Goal: Information Seeking & Learning: Learn about a topic

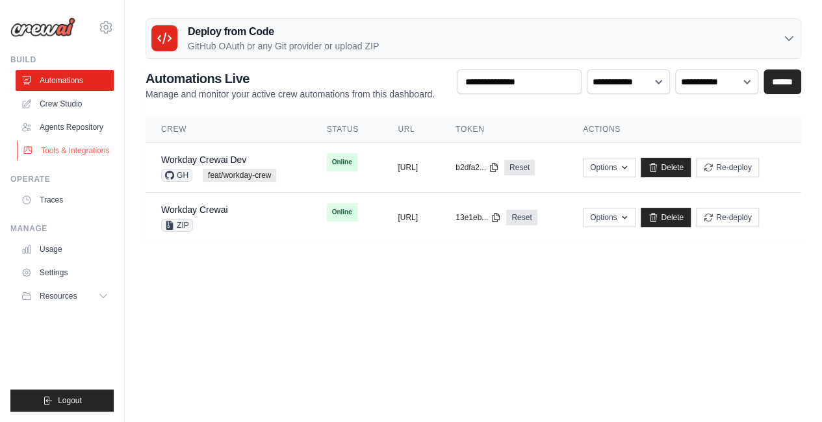
click at [66, 151] on link "Tools & Integrations" at bounding box center [66, 150] width 98 height 21
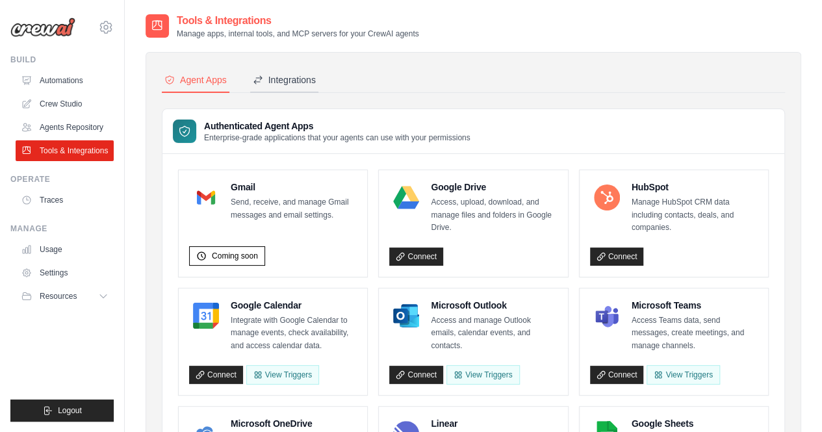
click at [295, 77] on div "Integrations" at bounding box center [284, 79] width 63 height 13
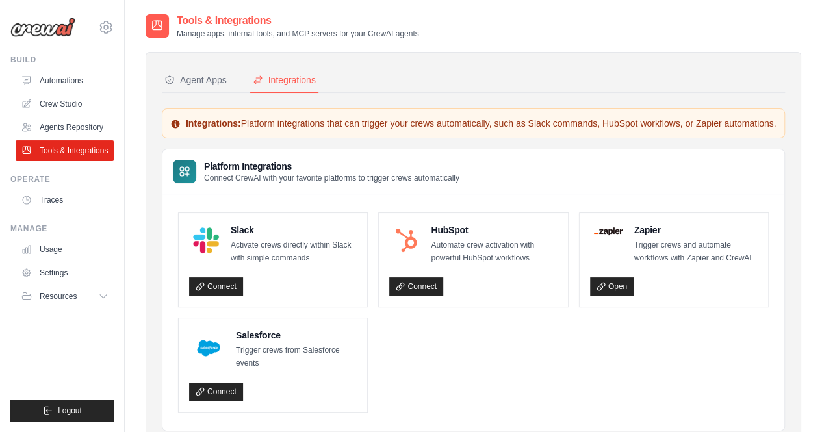
scroll to position [59, 0]
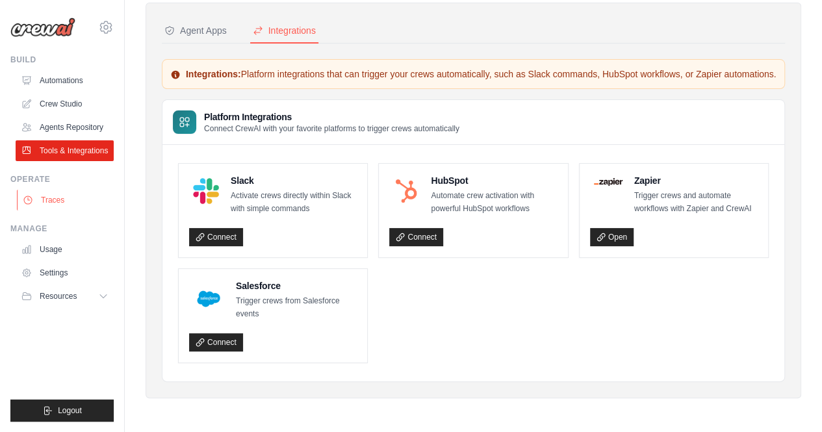
click at [57, 196] on link "Traces" at bounding box center [66, 200] width 98 height 21
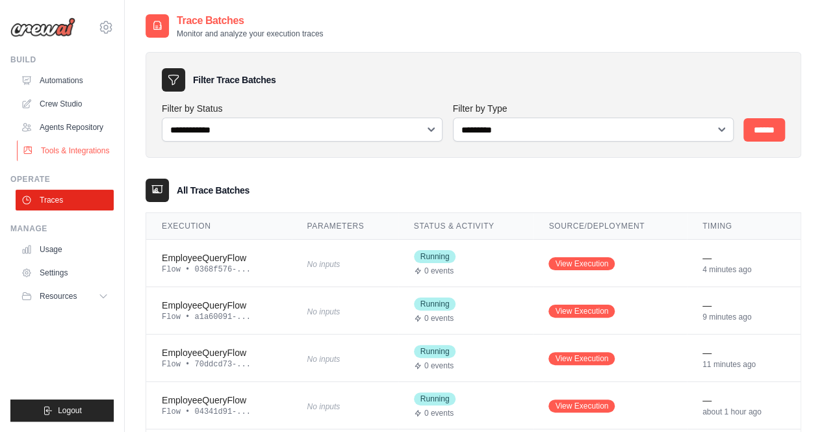
click at [43, 154] on link "Tools & Integrations" at bounding box center [66, 150] width 98 height 21
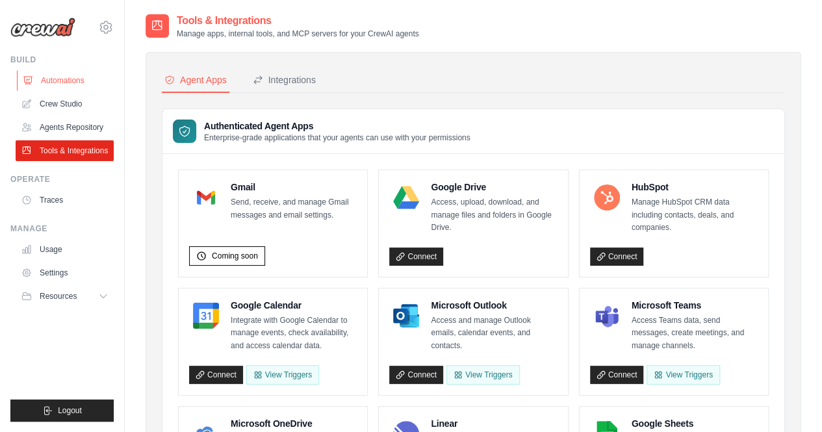
click at [52, 75] on link "Automations" at bounding box center [66, 80] width 98 height 21
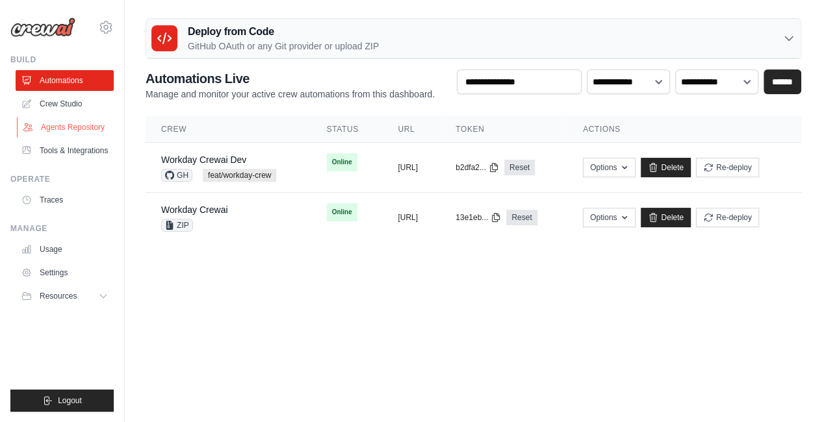
click at [68, 127] on link "Agents Repository" at bounding box center [66, 127] width 98 height 21
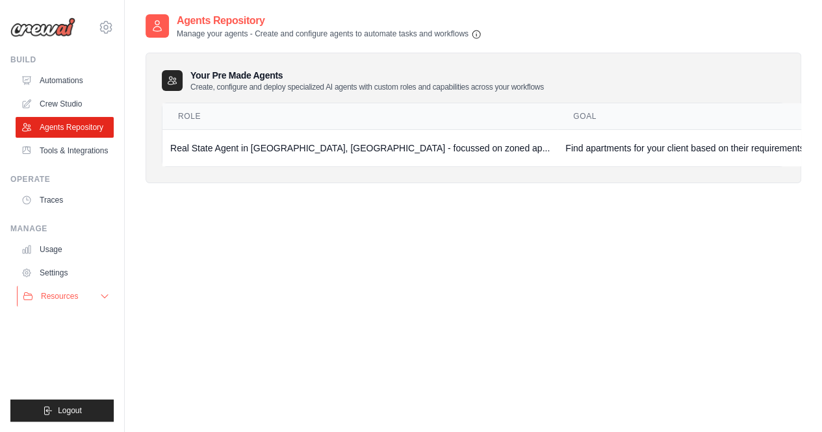
click at [92, 298] on button "Resources" at bounding box center [66, 296] width 98 height 21
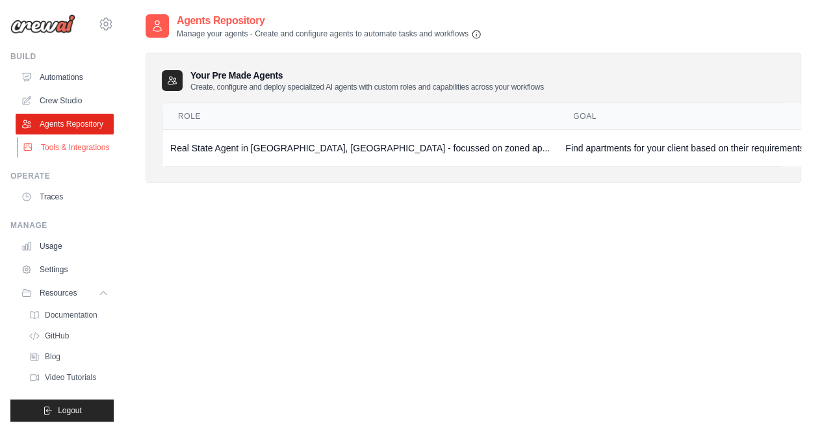
click at [57, 144] on link "Tools & Integrations" at bounding box center [66, 147] width 98 height 21
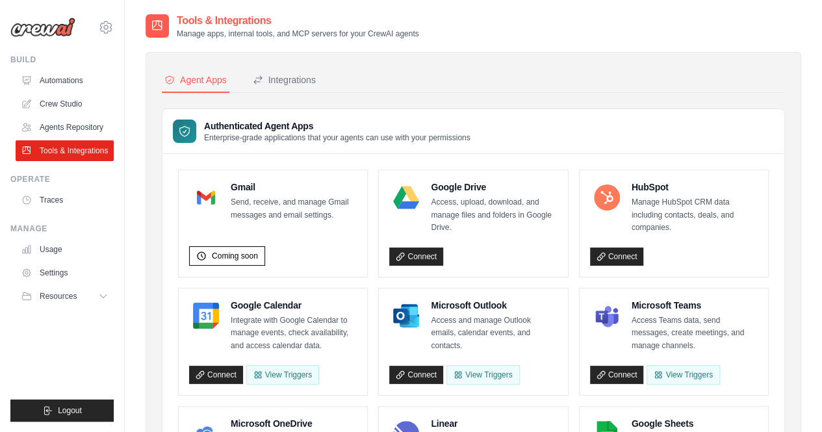
click at [67, 110] on link "Crew Studio" at bounding box center [65, 104] width 98 height 21
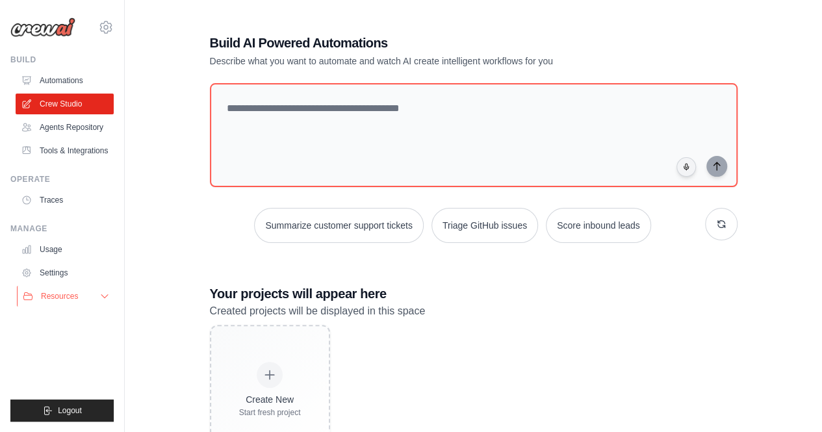
click at [92, 299] on button "Resources" at bounding box center [66, 296] width 98 height 21
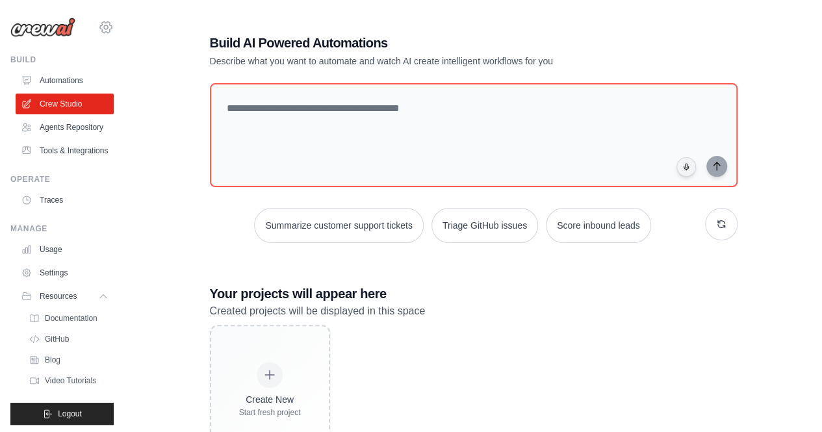
click at [98, 31] on icon at bounding box center [106, 27] width 16 height 16
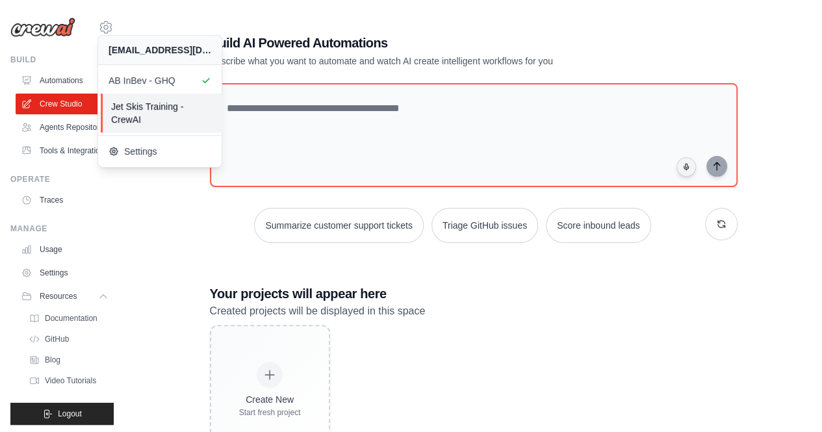
click at [151, 116] on span "Jet Skis Training - CrewAI" at bounding box center [162, 113] width 103 height 26
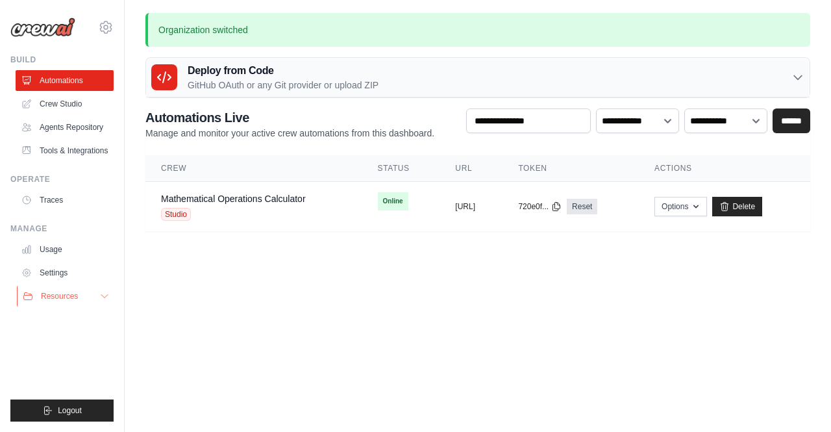
click at [102, 296] on icon at bounding box center [104, 296] width 6 height 3
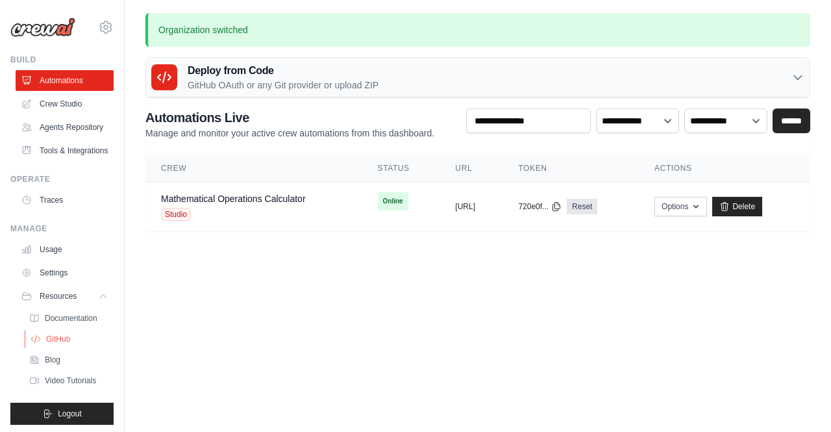
scroll to position [23, 0]
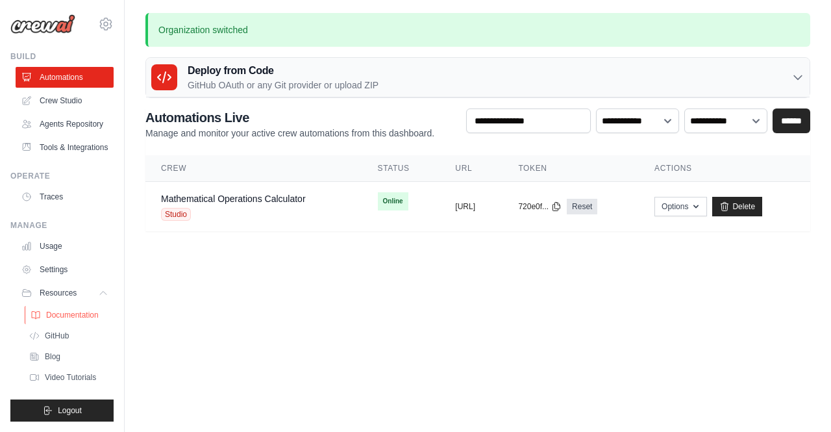
click at [66, 314] on span "Documentation" at bounding box center [72, 315] width 53 height 10
